Goal: Task Accomplishment & Management: Use online tool/utility

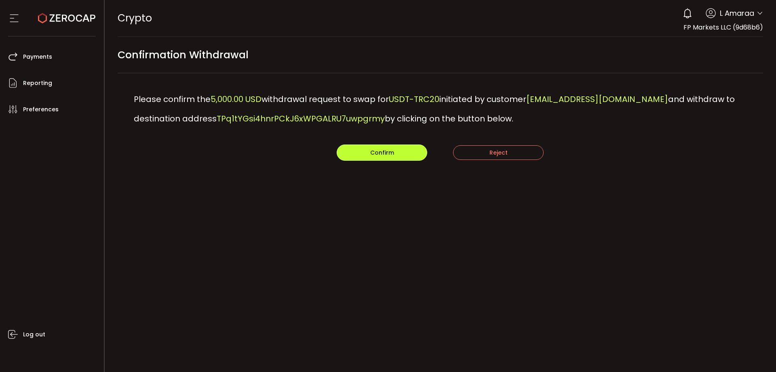
drag, startPoint x: 373, startPoint y: 155, endPoint x: 755, endPoint y: 46, distance: 397.7
click at [373, 155] on span "Confirm" at bounding box center [382, 152] width 24 height 8
drag, startPoint x: 381, startPoint y: 154, endPoint x: 453, endPoint y: 154, distance: 72.4
click at [381, 154] on span "Confirm" at bounding box center [382, 152] width 24 height 8
